Goal: Information Seeking & Learning: Compare options

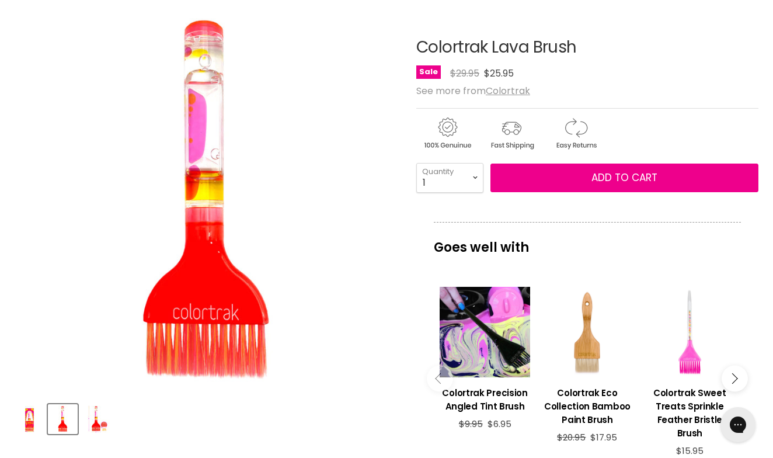
click at [99, 423] on img "Product thumbnails" at bounding box center [95, 418] width 27 height 27
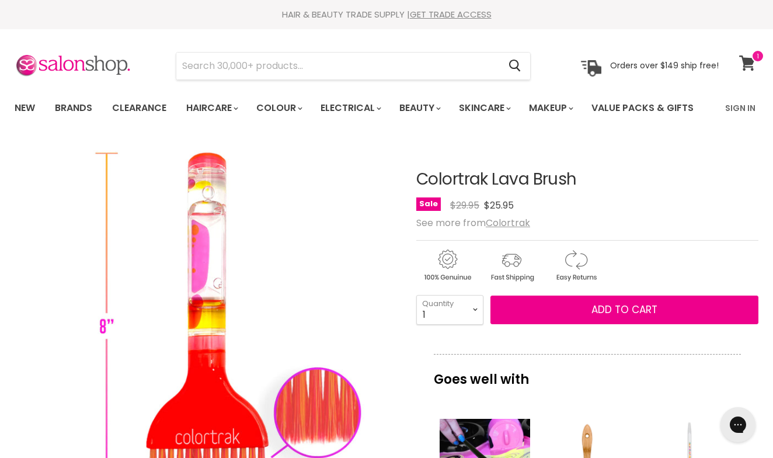
click at [747, 56] on icon at bounding box center [747, 62] width 16 height 15
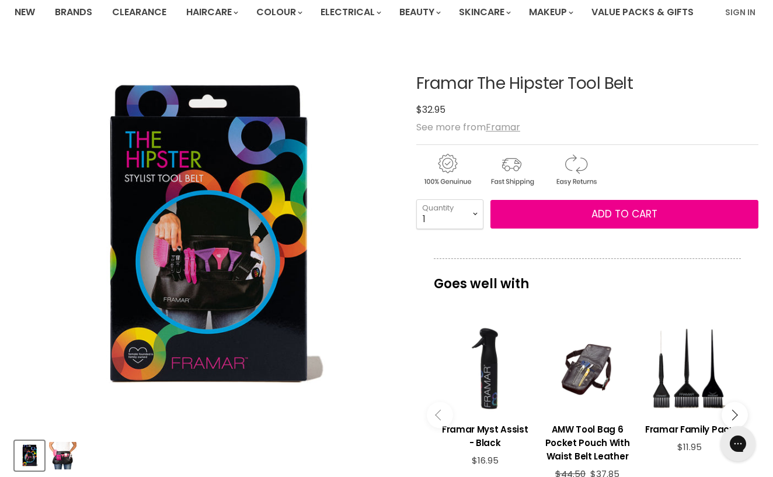
click at [66, 442] on img "Product thumbnails" at bounding box center [62, 455] width 27 height 27
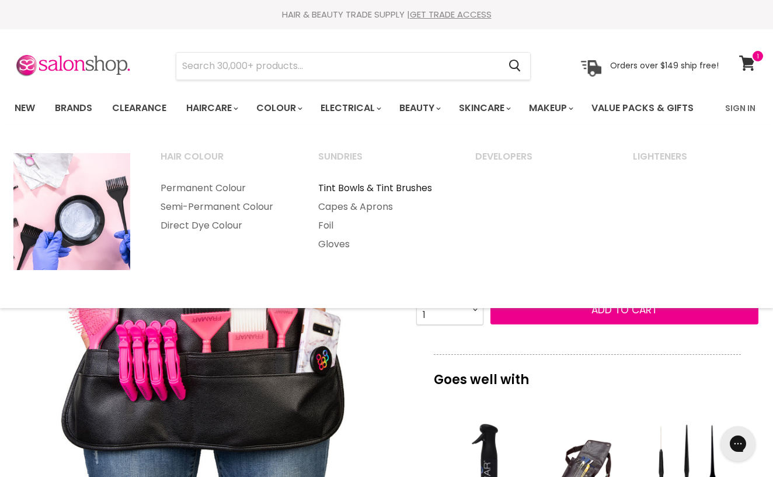
click at [335, 182] on link "Tint Bowls & Tint Brushes" at bounding box center [381, 188] width 155 height 19
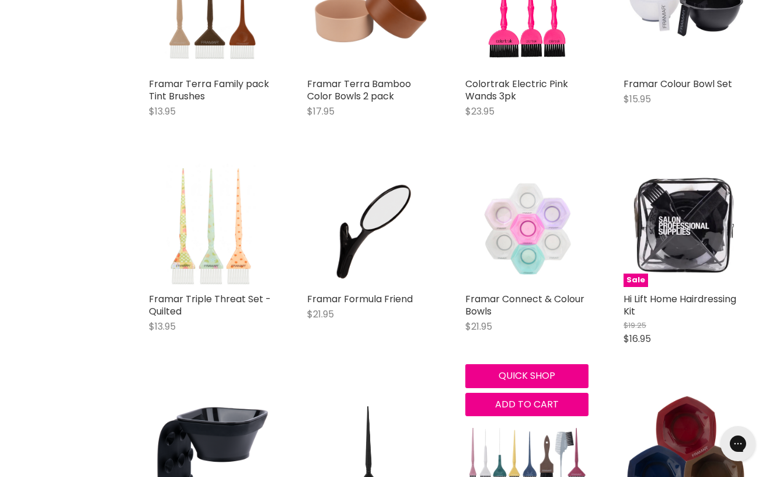
scroll to position [816, 0]
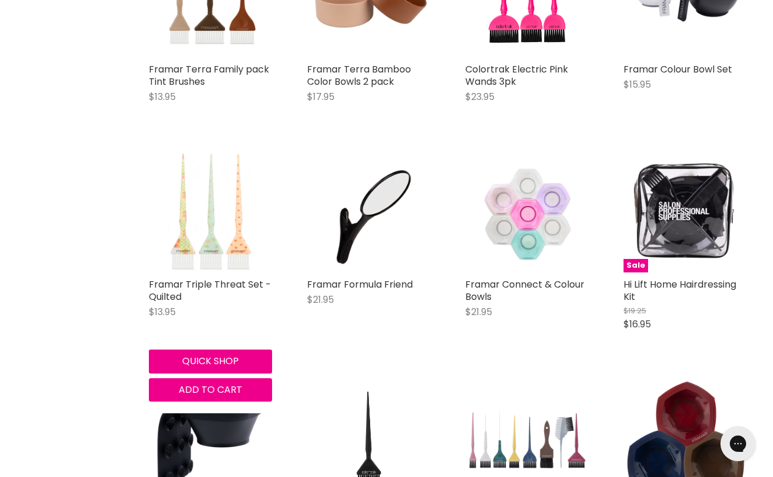
click at [183, 229] on img "Main content" at bounding box center [210, 210] width 123 height 123
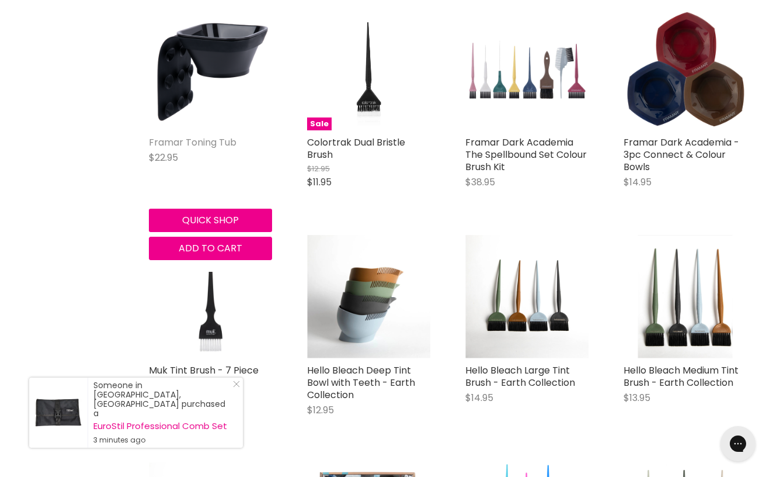
scroll to position [1198, 0]
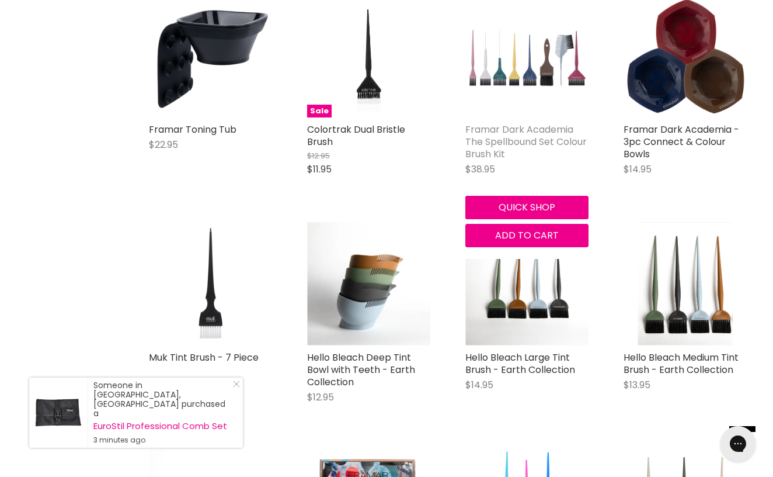
click at [494, 134] on link "Framar Dark Academia The Spellbound Set Colour Brush Kit" at bounding box center [525, 142] width 121 height 38
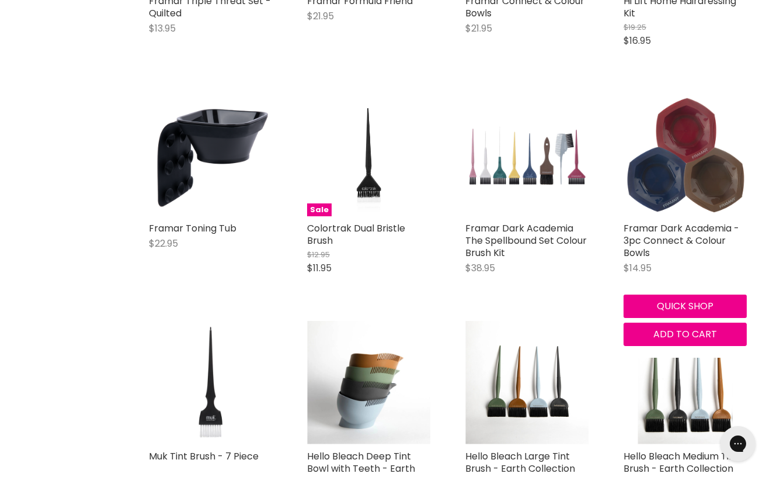
click at [708, 165] on img "Main content" at bounding box center [685, 154] width 123 height 123
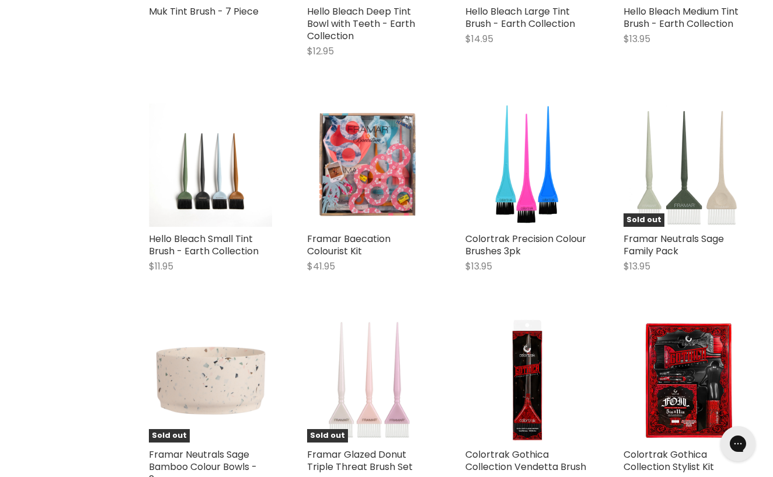
scroll to position [1549, 0]
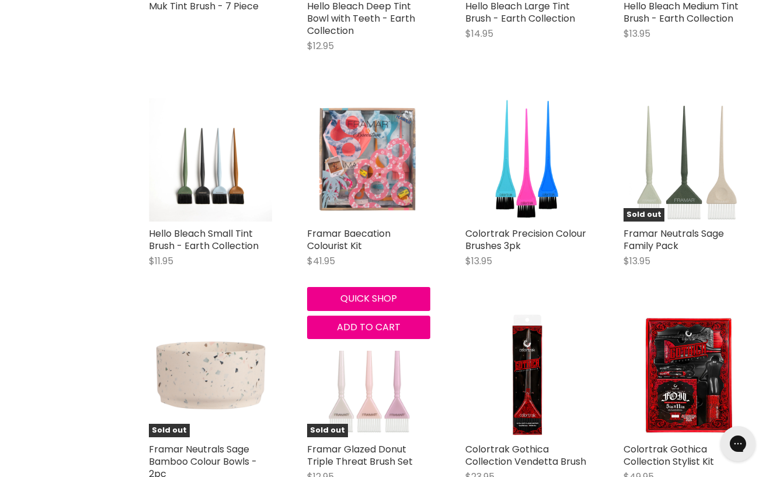
click at [377, 157] on img "Main content" at bounding box center [368, 159] width 123 height 123
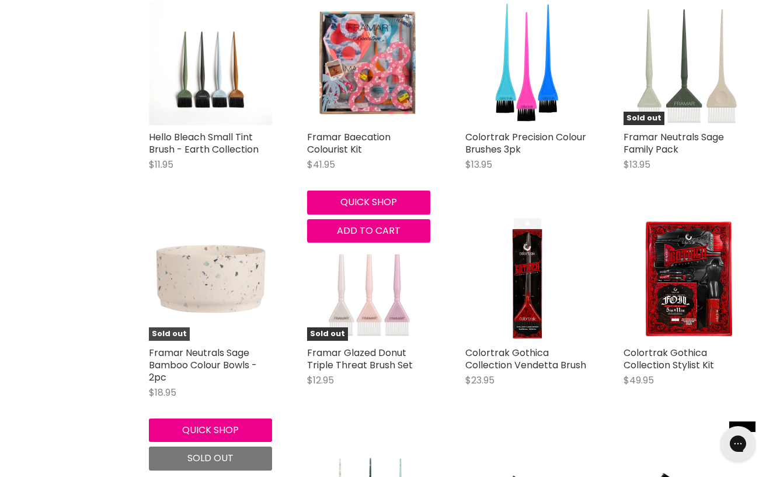
scroll to position [1649, 0]
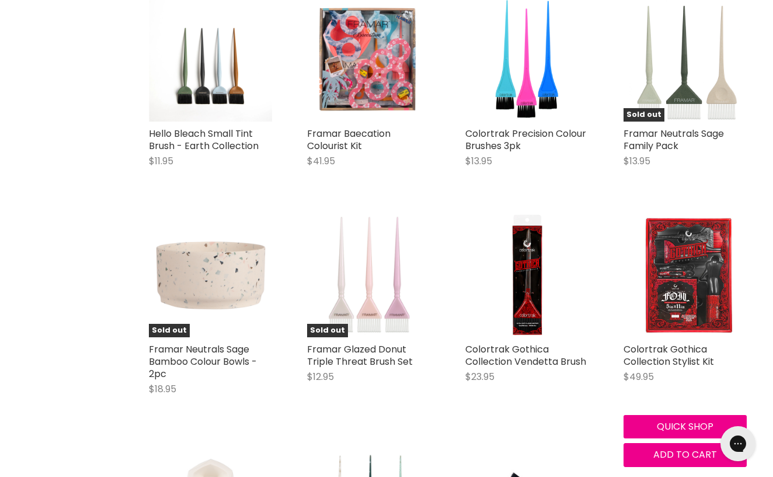
click at [676, 291] on img "Main content" at bounding box center [685, 275] width 123 height 123
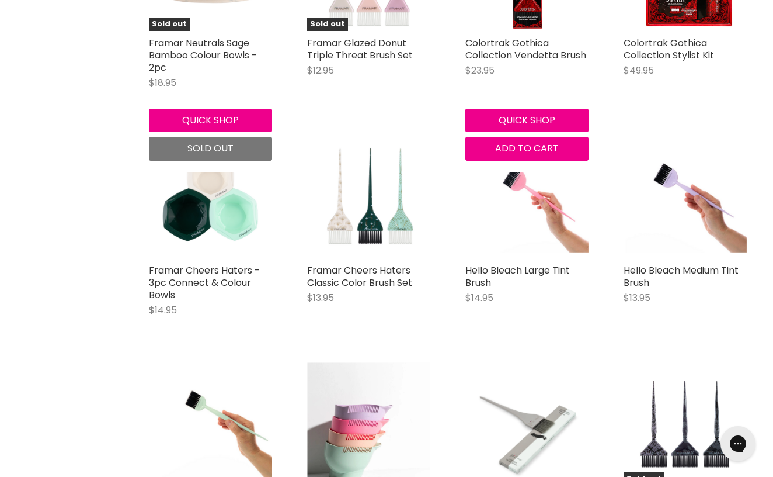
scroll to position [1956, 0]
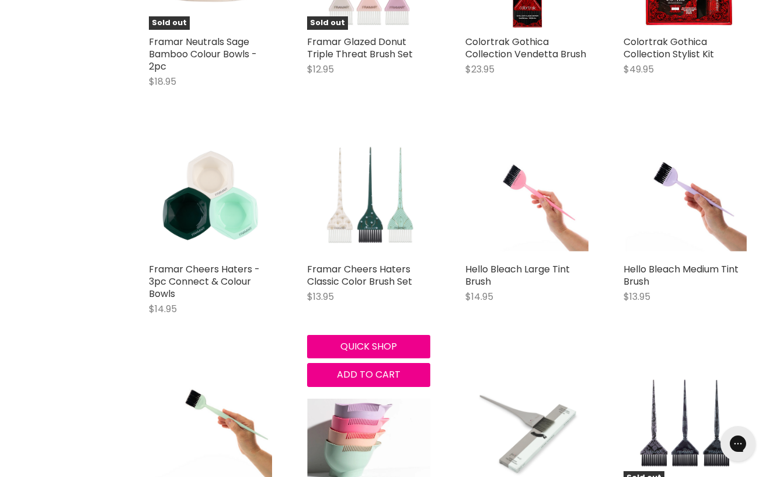
click at [389, 194] on img "Main content" at bounding box center [368, 195] width 123 height 123
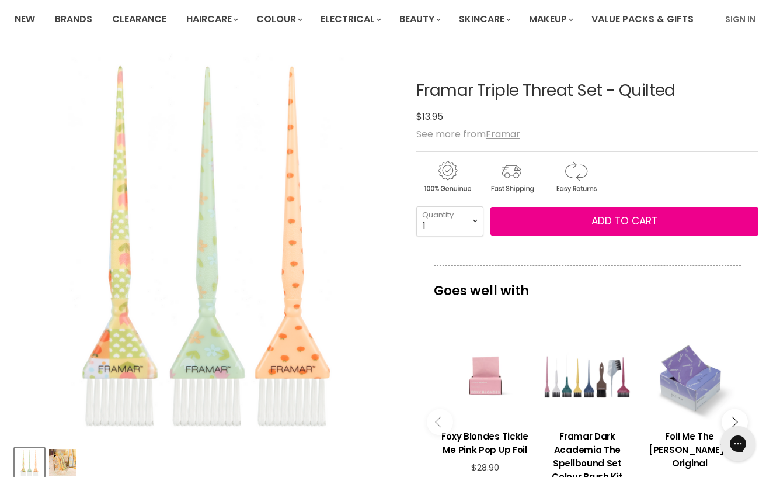
click at [68, 457] on img "Product thumbnails" at bounding box center [62, 462] width 27 height 27
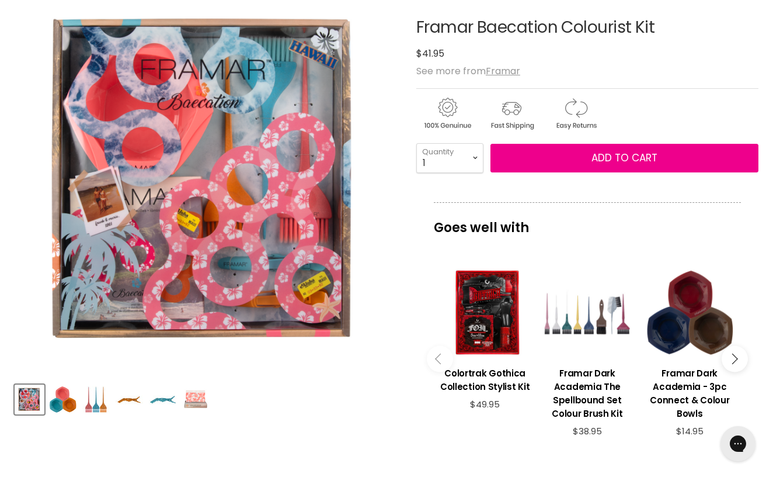
click at [70, 398] on img "Product thumbnails" at bounding box center [62, 398] width 27 height 27
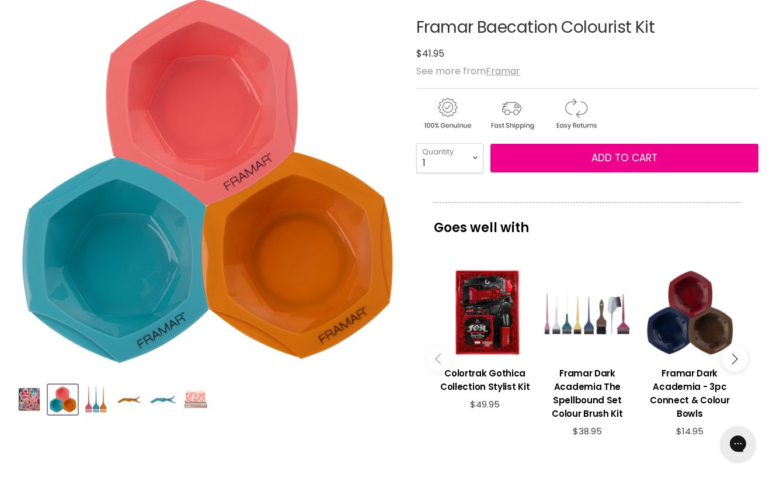
click at [109, 396] on img "Product thumbnails" at bounding box center [95, 398] width 27 height 27
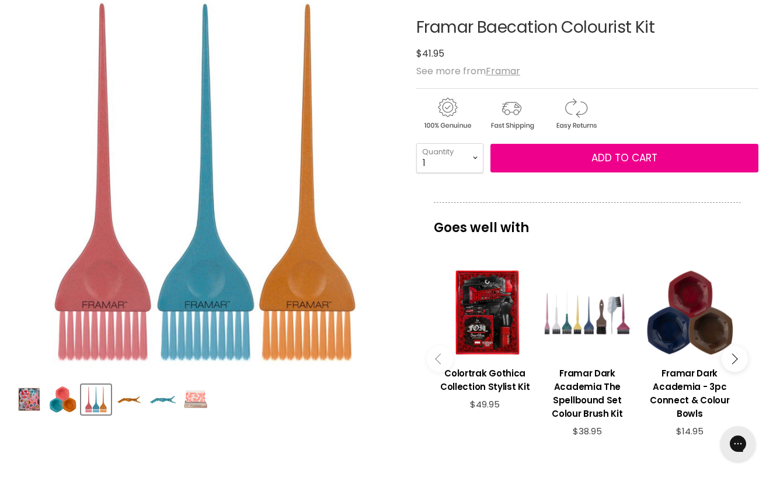
click at [55, 399] on img "Product thumbnails" at bounding box center [62, 398] width 27 height 27
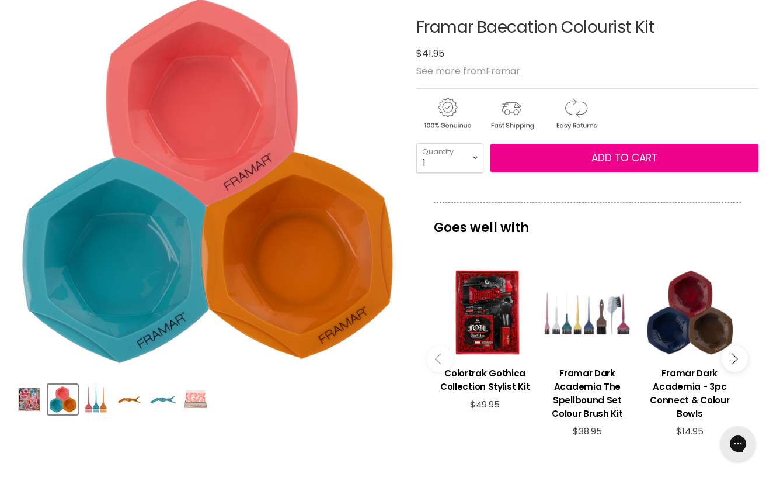
click at [114, 394] on div "Product thumbnails" at bounding box center [206, 397] width 387 height 33
click at [157, 387] on img "Product thumbnails" at bounding box center [162, 398] width 27 height 27
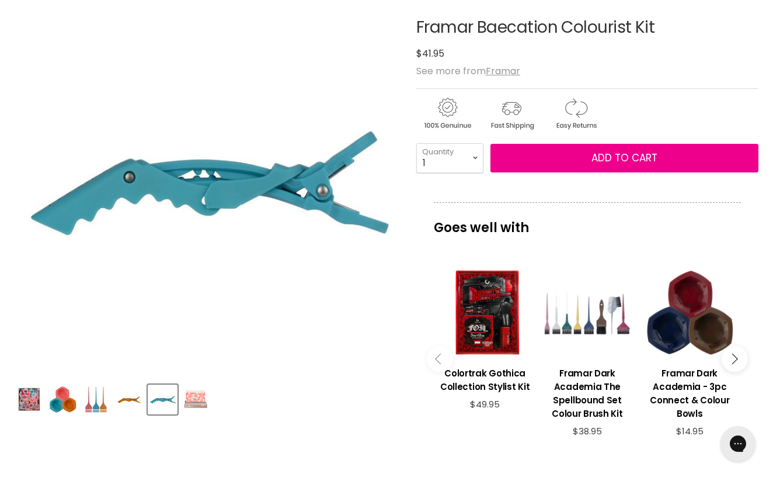
click at [121, 394] on img "Product thumbnails" at bounding box center [129, 398] width 27 height 27
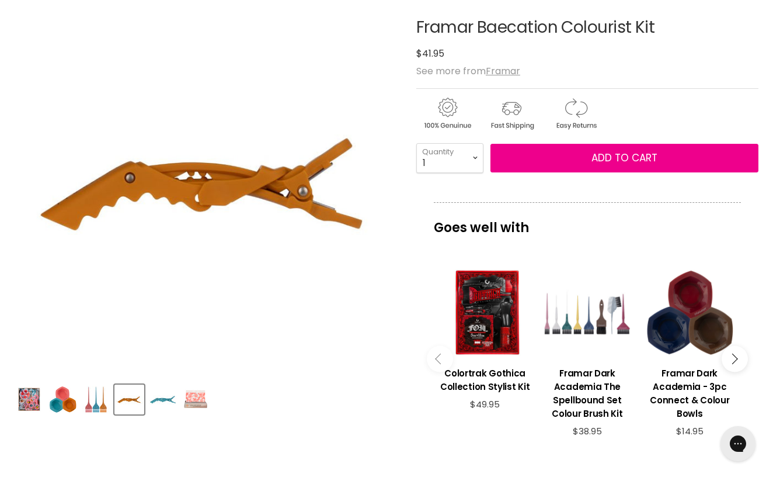
click at [199, 398] on img "Product thumbnails" at bounding box center [195, 398] width 27 height 27
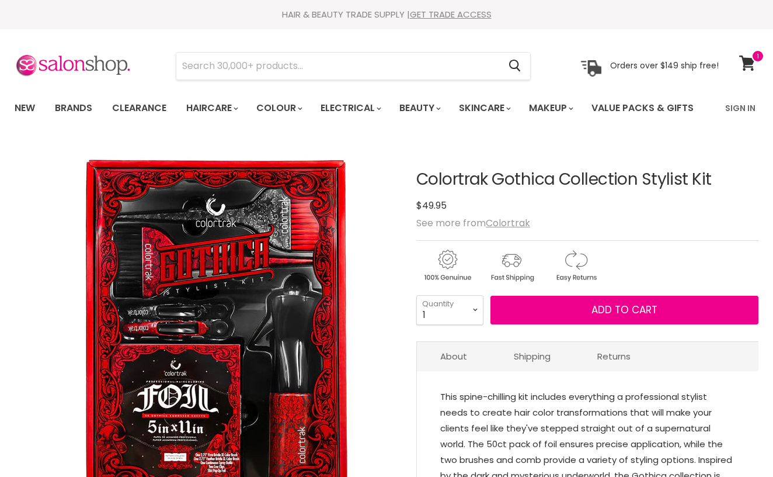
scroll to position [169, 0]
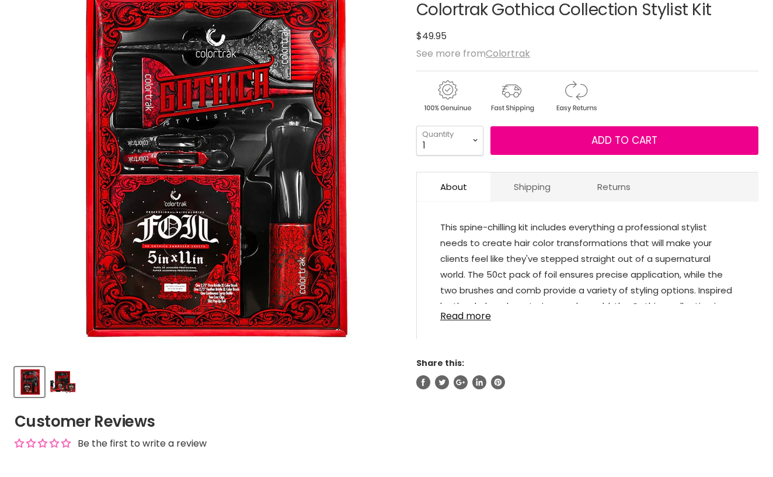
click at [68, 384] on img "Product thumbnails" at bounding box center [62, 381] width 27 height 27
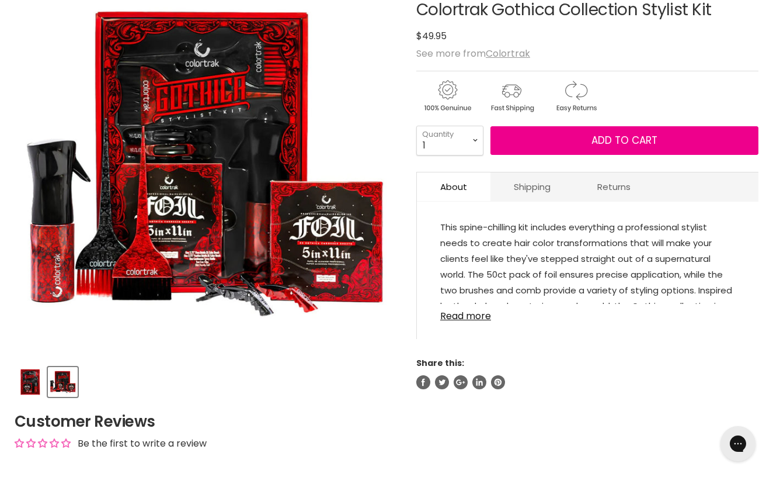
scroll to position [0, 0]
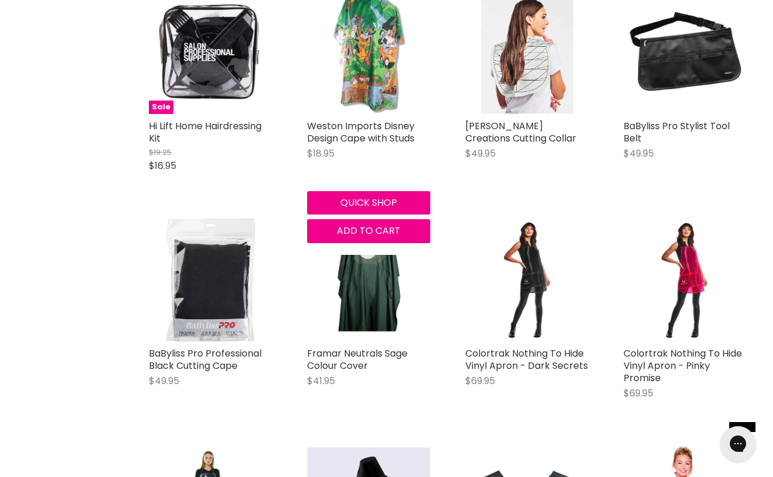
scroll to position [755, 0]
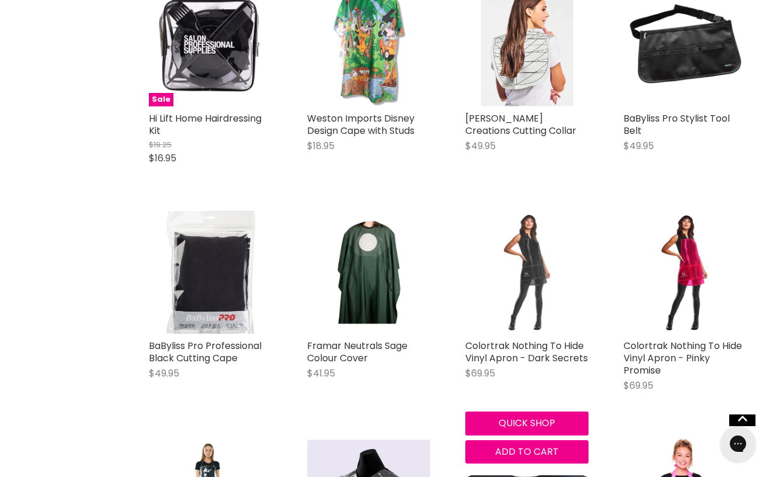
click at [499, 265] on img "Main content" at bounding box center [526, 271] width 123 height 123
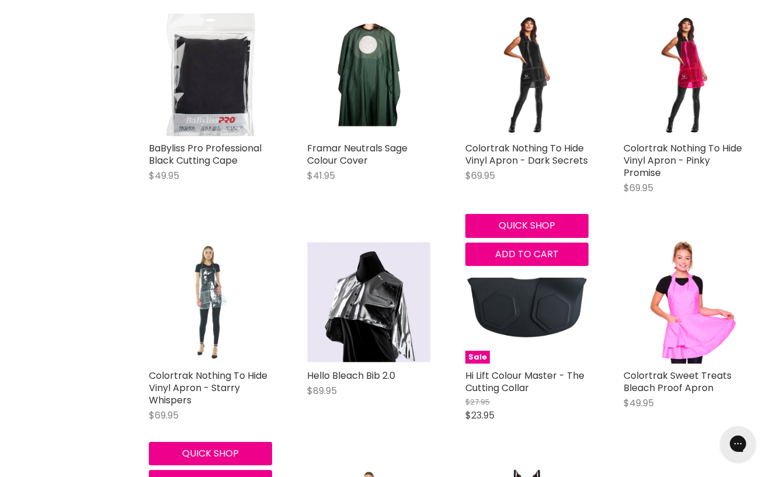
scroll to position [959, 0]
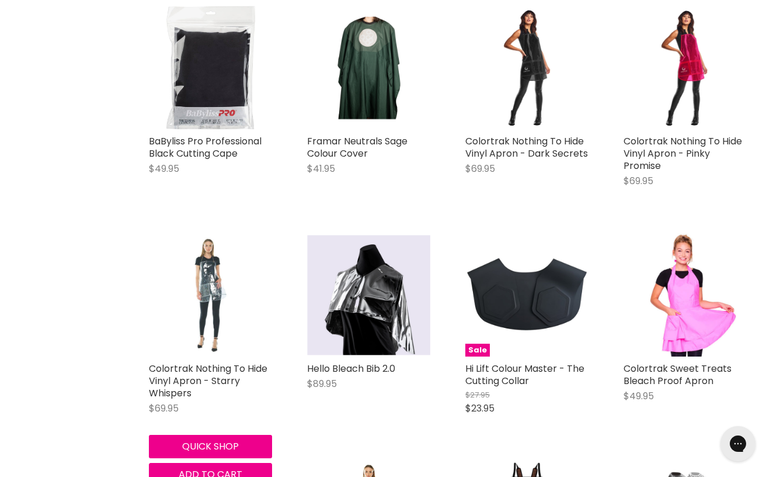
click at [232, 293] on img "Main content" at bounding box center [210, 294] width 123 height 123
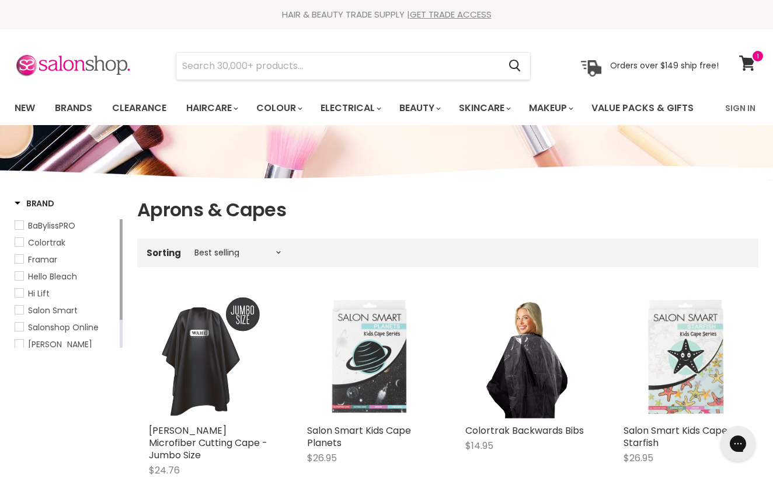
scroll to position [0, 0]
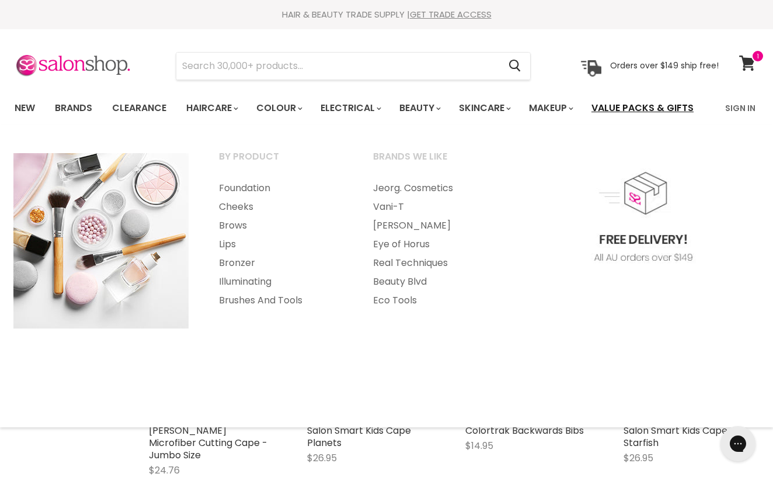
click at [623, 107] on link "Value Packs & Gifts" at bounding box center [643, 108] width 120 height 25
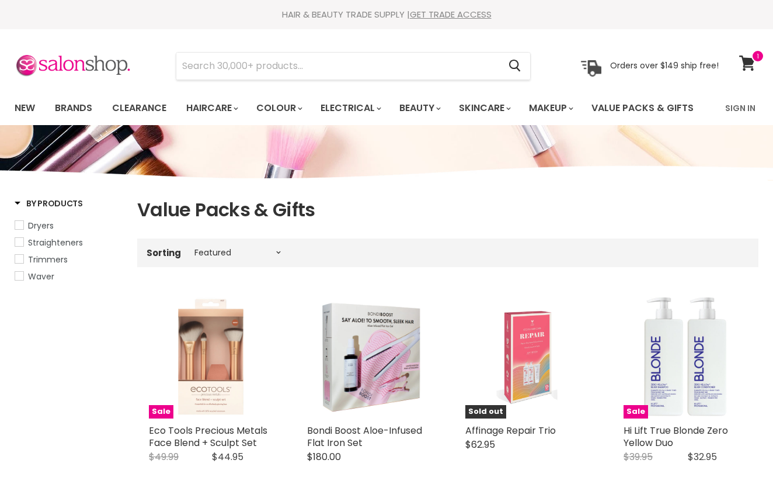
select select "manual"
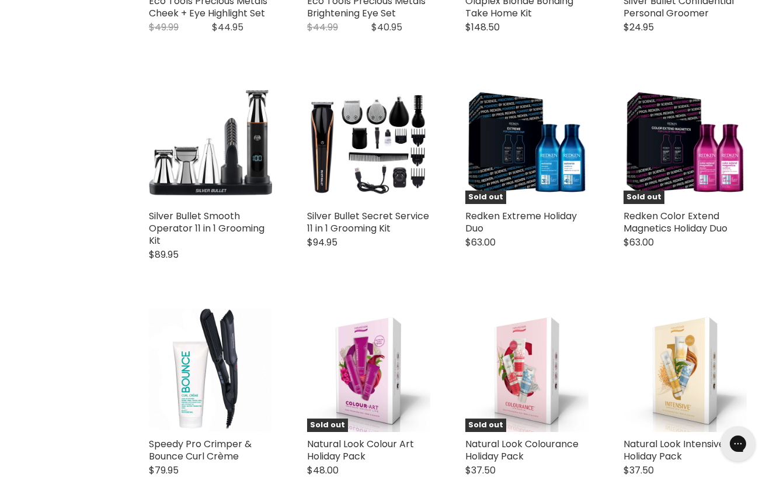
scroll to position [1799, 0]
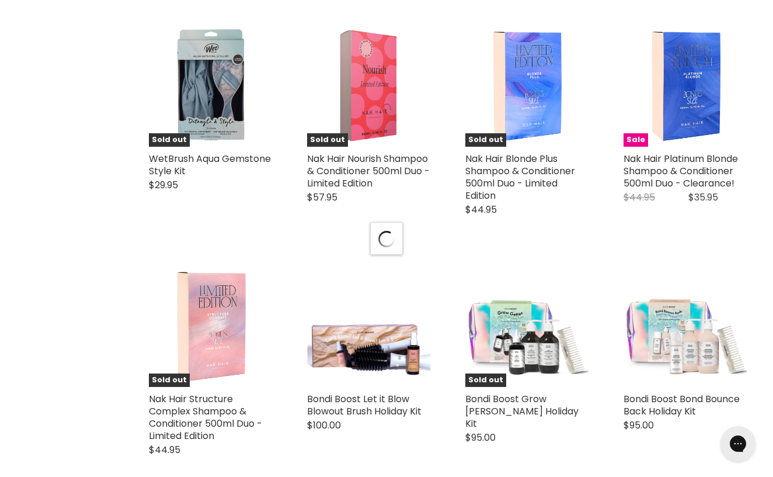
select select "manual"
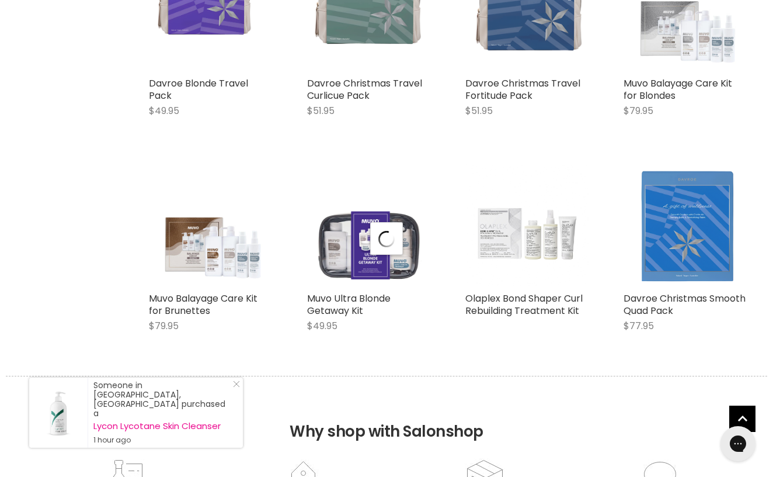
select select "manual"
